Goal: Information Seeking & Learning: Find specific fact

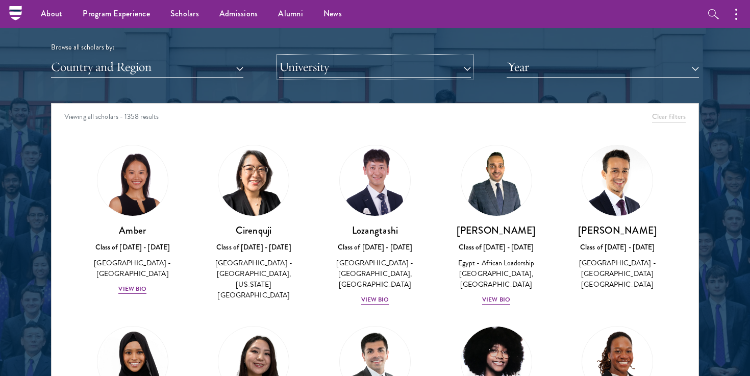
click at [424, 74] on button "University" at bounding box center [375, 67] width 192 height 21
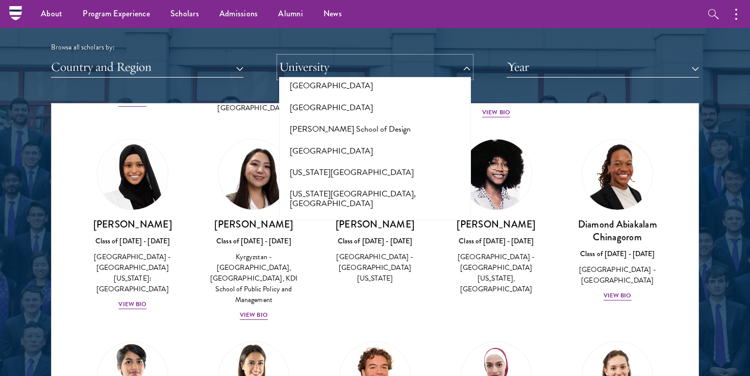
scroll to position [4804, 0]
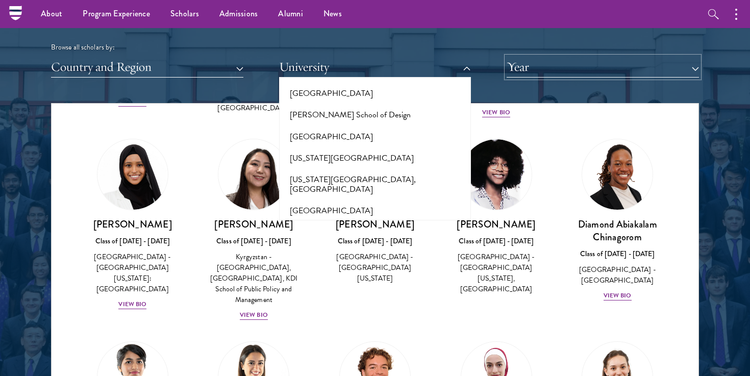
click at [517, 72] on button "Year" at bounding box center [603, 67] width 192 height 21
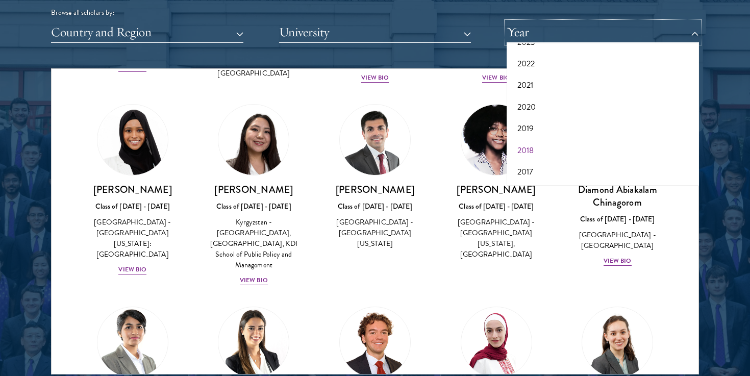
scroll to position [1288, 0]
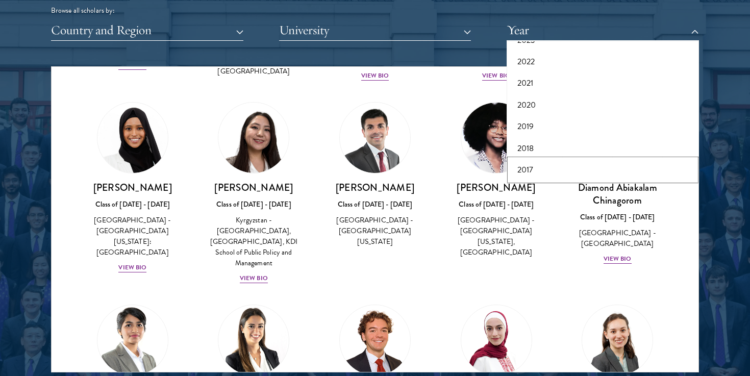
click at [535, 166] on button "2017" at bounding box center [603, 169] width 186 height 21
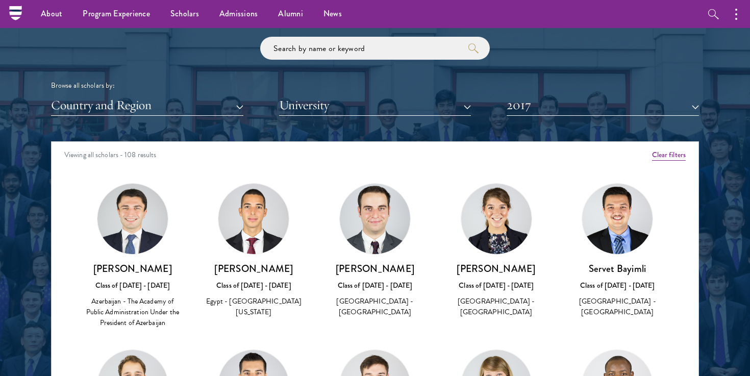
scroll to position [1207, 0]
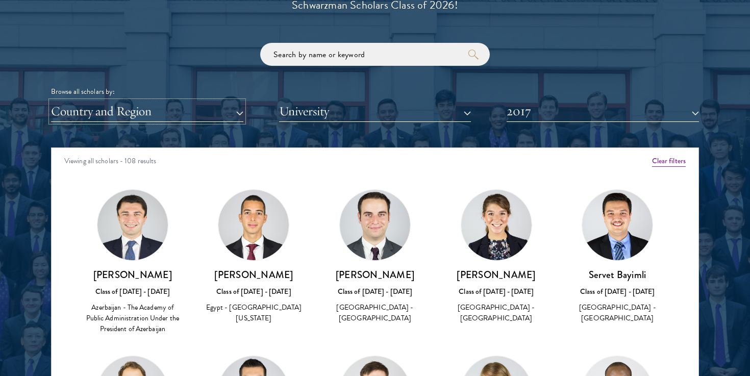
click at [213, 109] on button "Country and Region" at bounding box center [147, 111] width 192 height 21
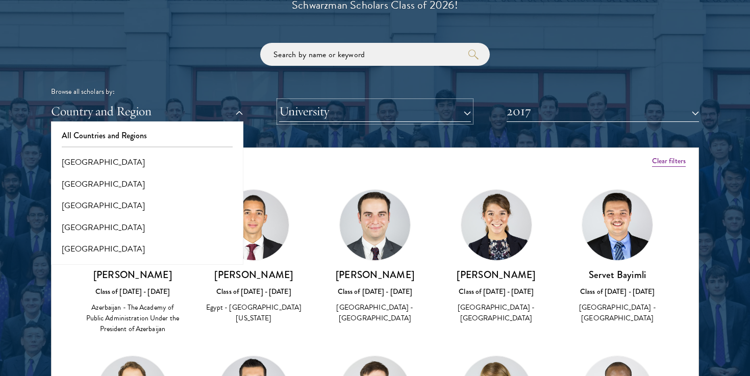
click at [429, 105] on button "University" at bounding box center [375, 111] width 192 height 21
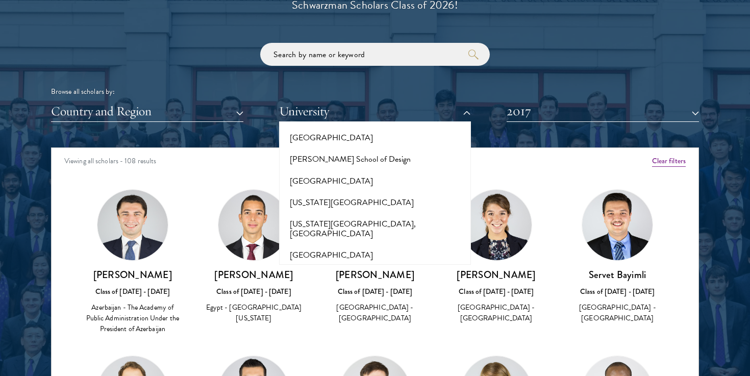
click at [518, 81] on div "Browse all scholars by: Country and Region All Countries and Regions [GEOGRAPHI…" at bounding box center [375, 82] width 648 height 79
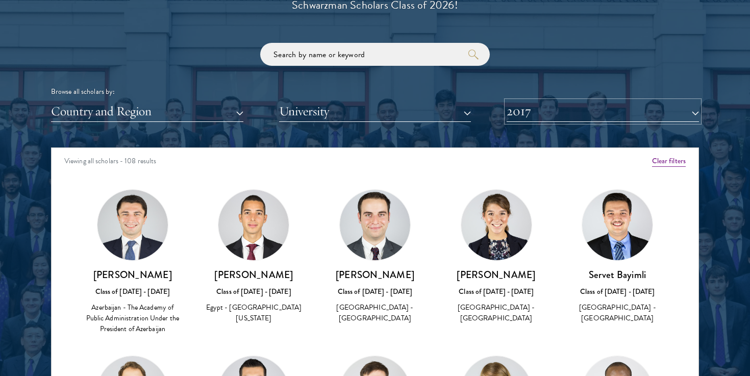
click at [537, 108] on button "2017" at bounding box center [603, 111] width 192 height 21
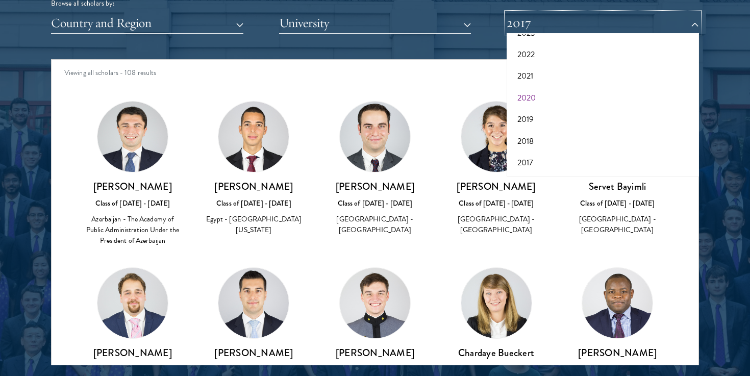
scroll to position [1296, 0]
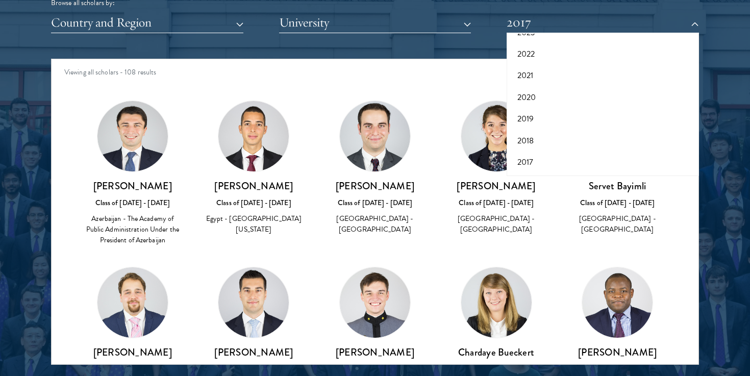
click at [423, 51] on div "Scholar Directory Congratulations and welcome to the Schwarzman Scholars Class …" at bounding box center [375, 105] width 648 height 519
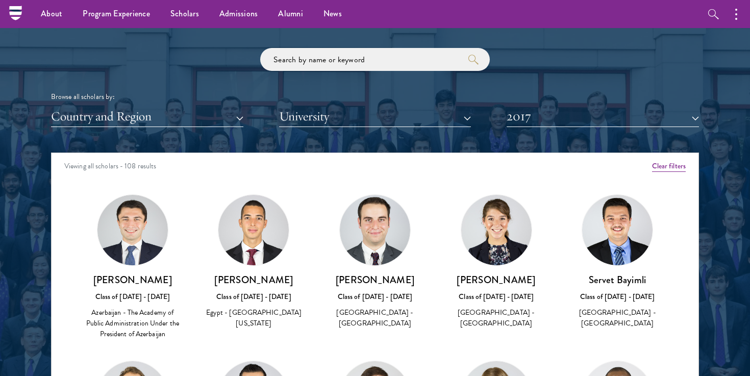
scroll to position [1201, 0]
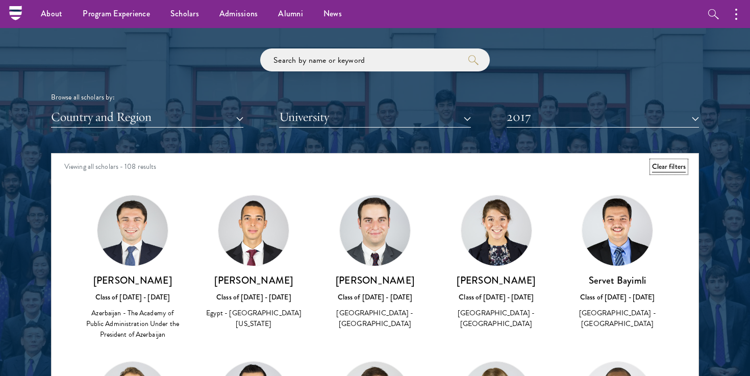
drag, startPoint x: 672, startPoint y: 168, endPoint x: 657, endPoint y: 168, distance: 15.3
click at [672, 168] on button "Clear filters" at bounding box center [669, 166] width 34 height 11
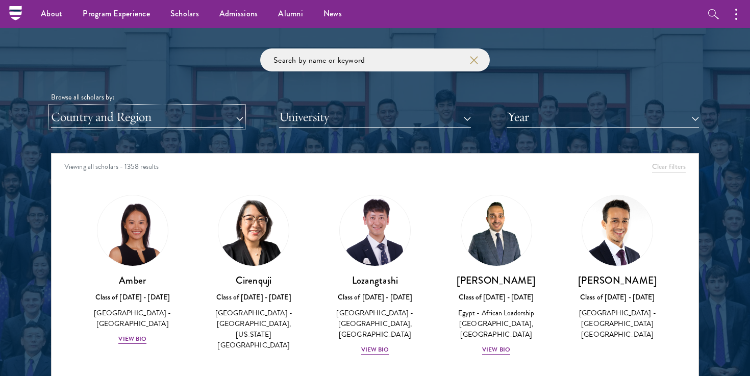
click at [225, 123] on button "Country and Region" at bounding box center [147, 117] width 192 height 21
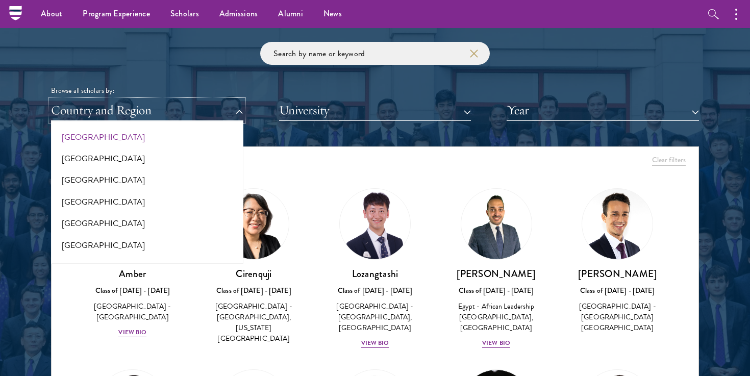
scroll to position [1956, 0]
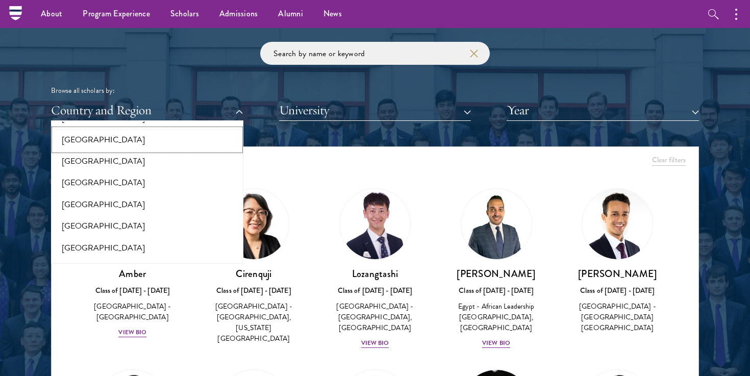
click at [113, 133] on button "[GEOGRAPHIC_DATA]" at bounding box center [147, 139] width 186 height 21
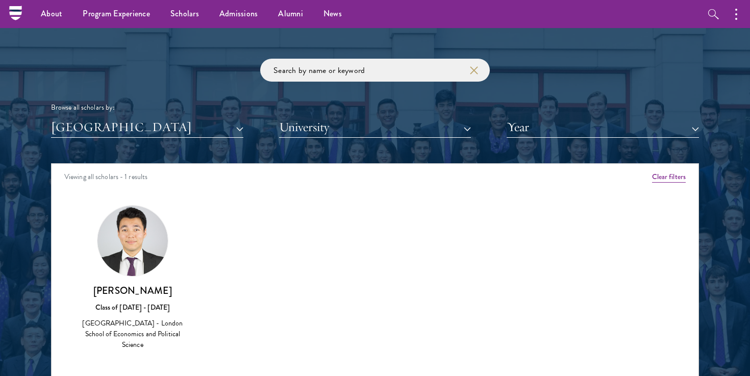
scroll to position [1190, 0]
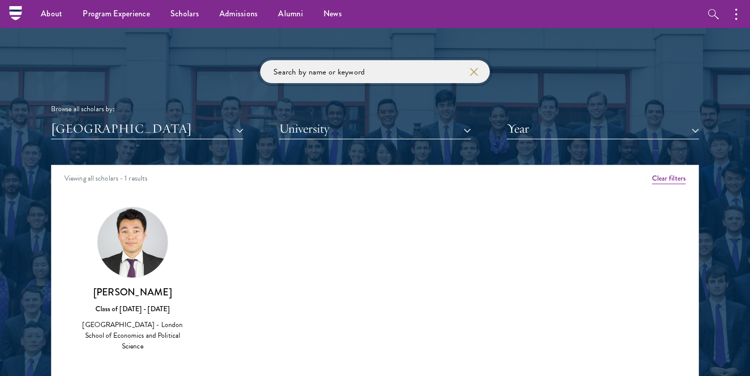
click at [395, 67] on input "search" at bounding box center [375, 71] width 230 height 23
click at [527, 132] on button "Year" at bounding box center [603, 128] width 192 height 21
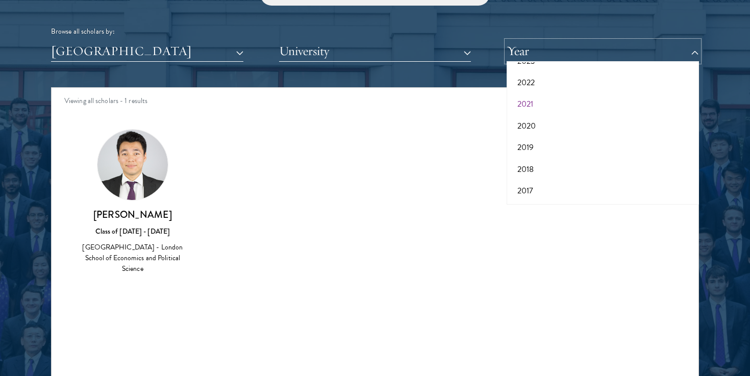
scroll to position [1272, 0]
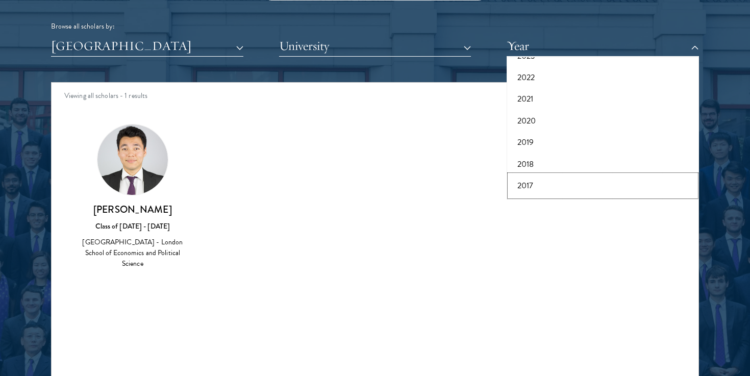
click at [527, 181] on button "2017" at bounding box center [603, 185] width 186 height 21
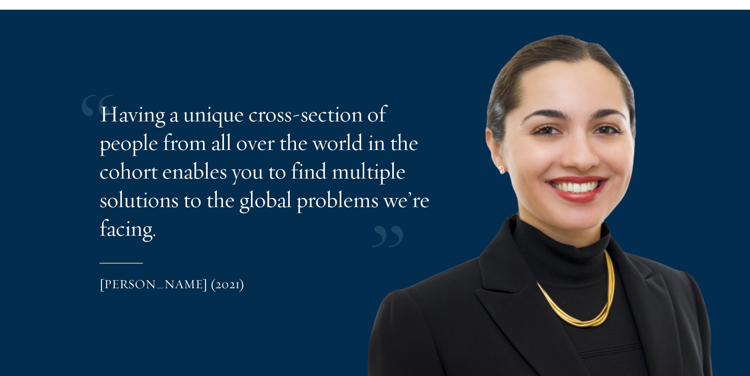
scroll to position [2076, 0]
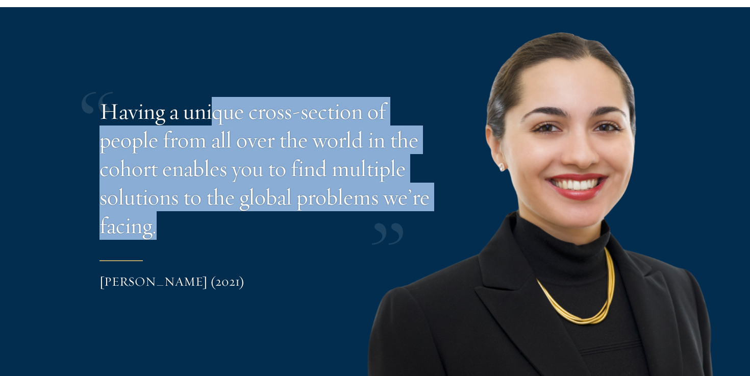
drag, startPoint x: 212, startPoint y: 113, endPoint x: 260, endPoint y: 239, distance: 134.3
click at [260, 239] on p "Having a unique cross-section of people from all over the world in the cohort e…" at bounding box center [265, 168] width 332 height 143
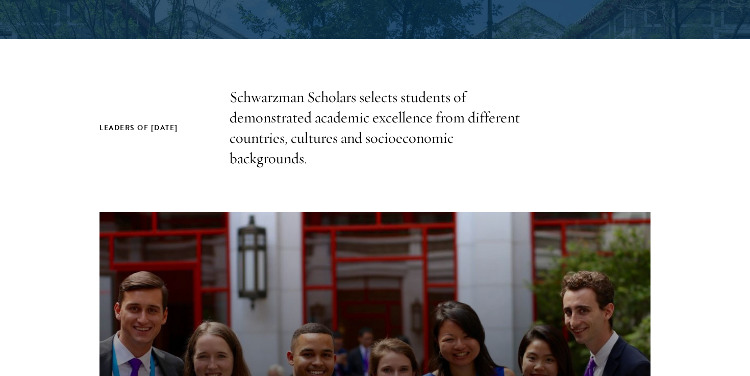
scroll to position [281, 0]
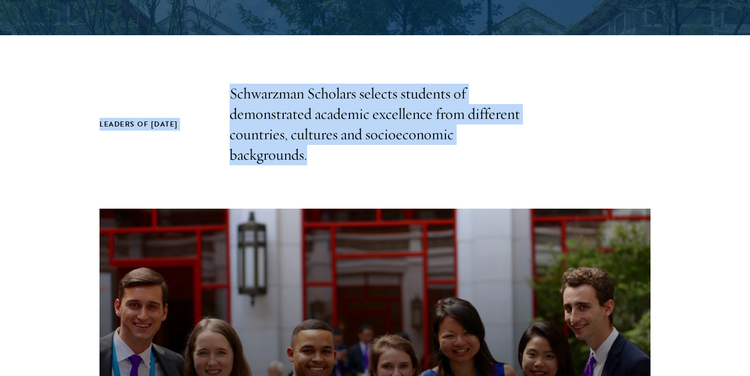
drag, startPoint x: 308, startPoint y: 159, endPoint x: 95, endPoint y: 113, distance: 217.6
click at [95, 113] on section "Leaders of [DATE] Schwarzman Scholars selects students of demonstrated academic…" at bounding box center [375, 333] width 750 height 498
